Goal: Information Seeking & Learning: Learn about a topic

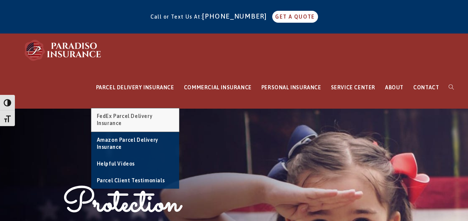
click at [126, 119] on link "FedEx Parcel Delivery Insurance" at bounding box center [135, 119] width 88 height 23
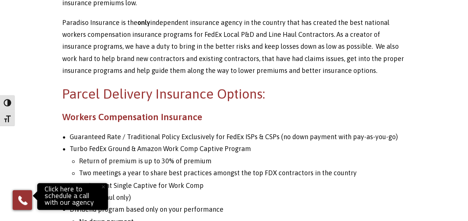
scroll to position [498, 0]
